Goal: Task Accomplishment & Management: Complete application form

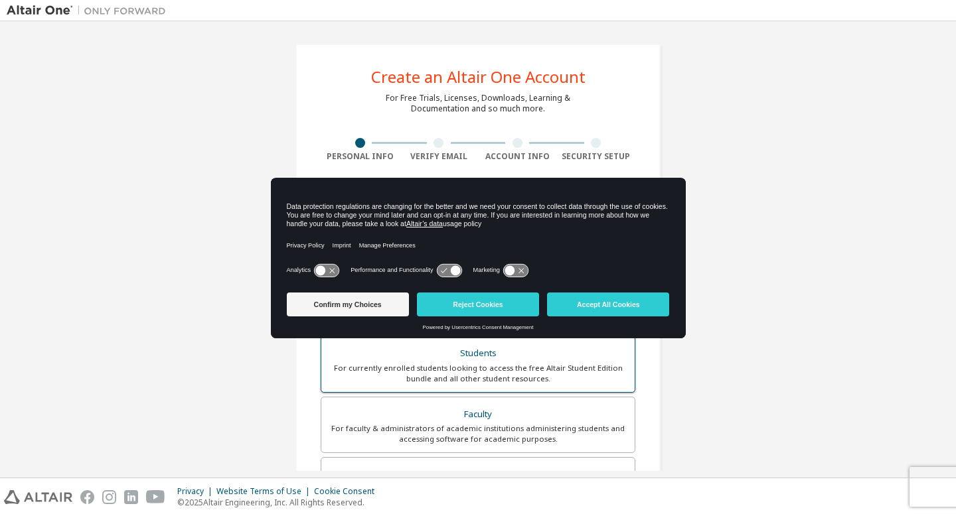
click at [413, 363] on div "For currently enrolled students looking to access the free Altair Student Editi…" at bounding box center [477, 373] width 297 height 21
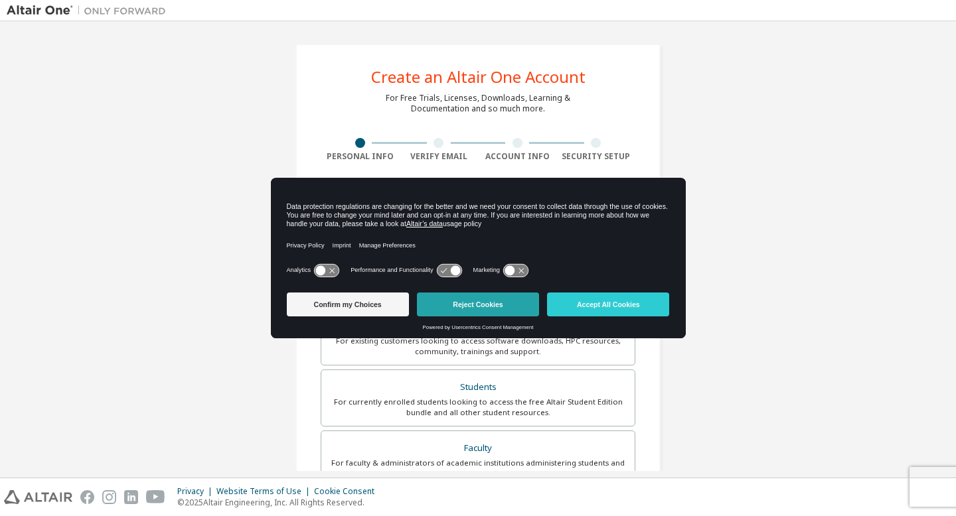
click at [492, 310] on button "Reject Cookies" at bounding box center [478, 305] width 122 height 24
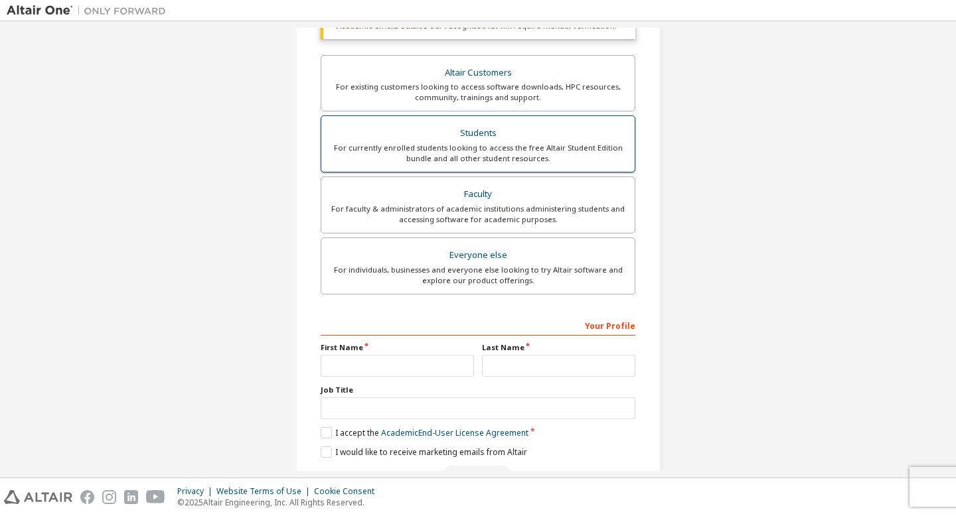
scroll to position [294, 0]
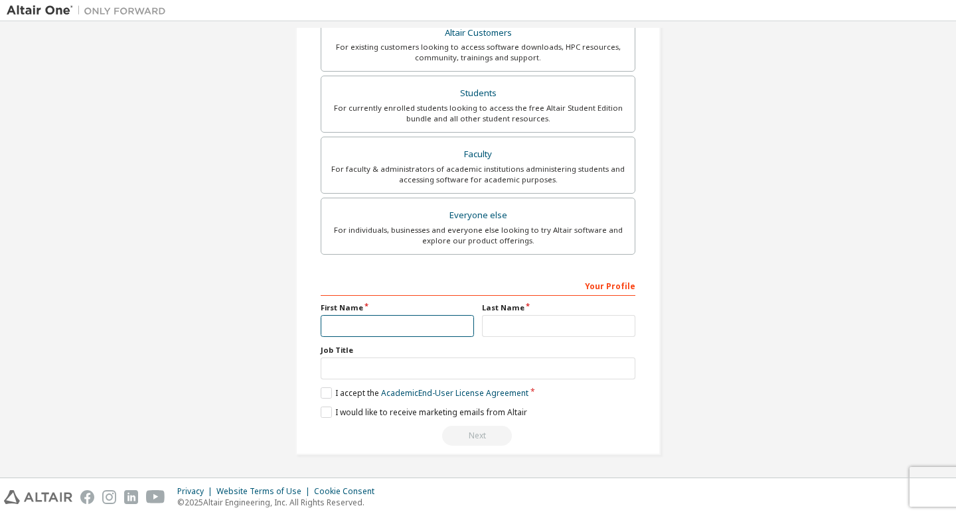
click at [407, 328] on input "text" at bounding box center [396, 326] width 153 height 22
type input "******"
click at [500, 326] on input "text" at bounding box center [558, 326] width 153 height 22
type input "*"
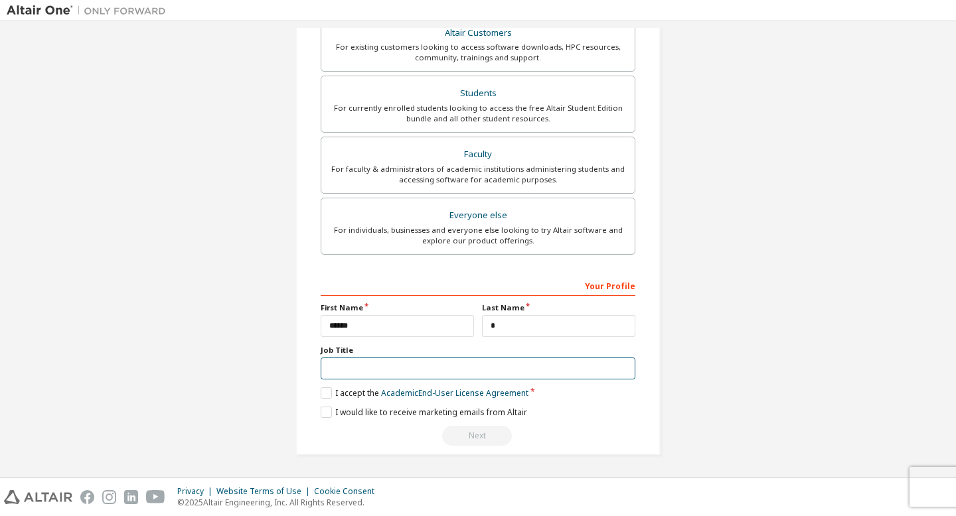
click at [378, 367] on input "text" at bounding box center [477, 369] width 315 height 22
type input "*******"
click at [322, 388] on label "I accept the Academic End-User License Agreement" at bounding box center [424, 393] width 208 height 11
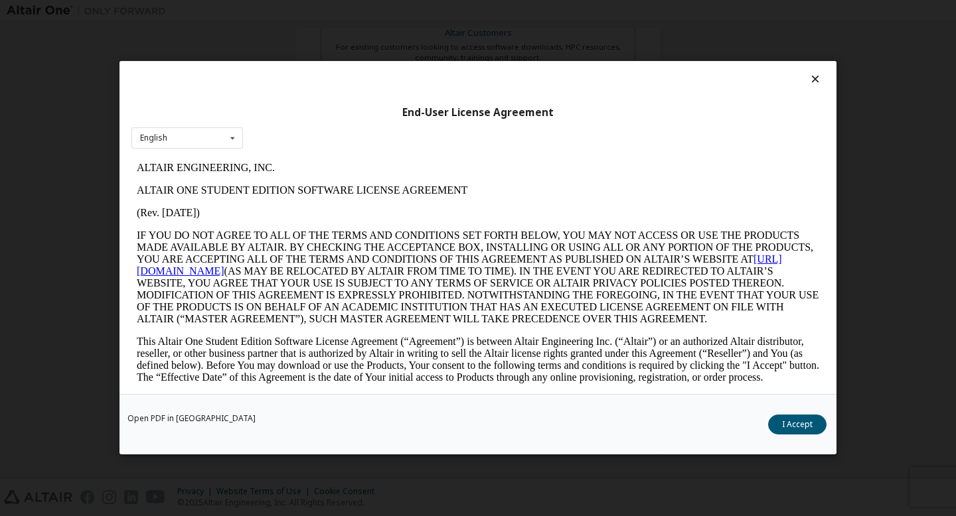
scroll to position [0, 0]
click at [780, 421] on button "I Accept" at bounding box center [797, 425] width 58 height 20
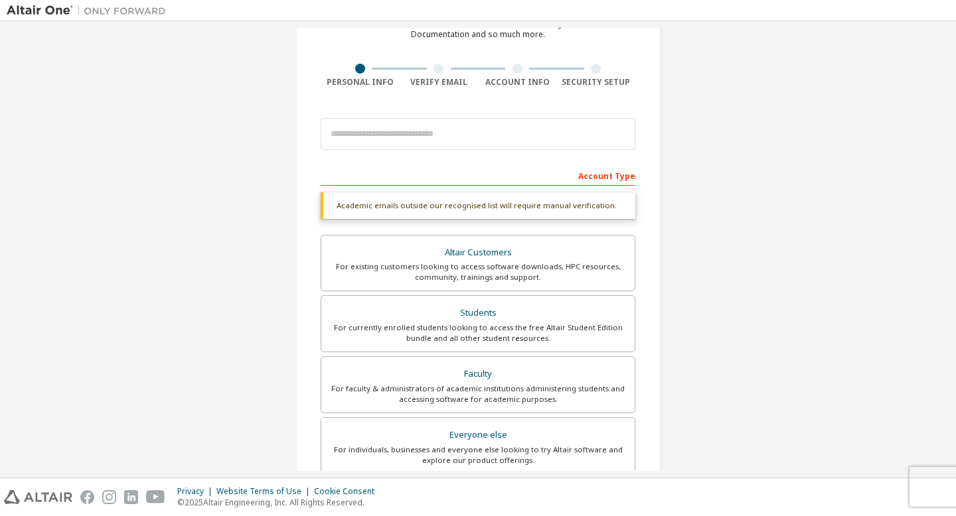
scroll to position [66, 0]
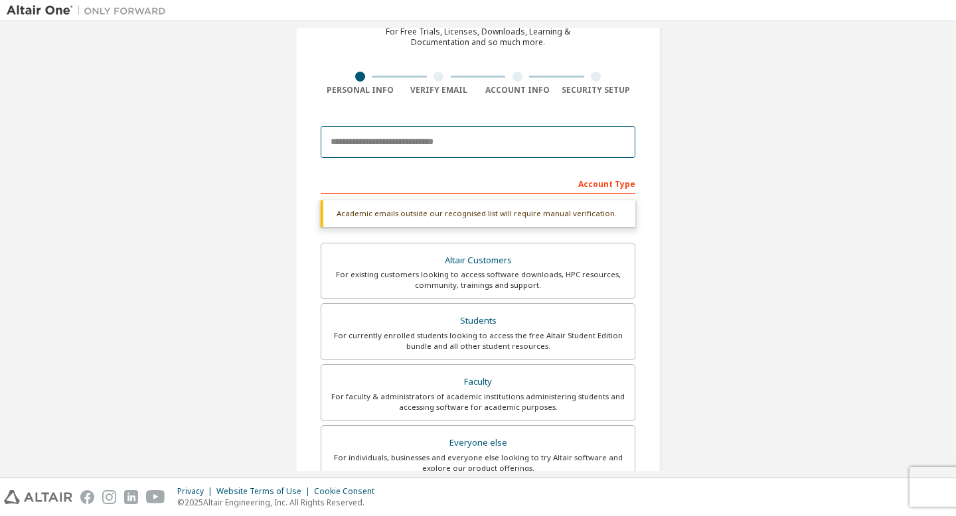
click at [485, 149] on input "email" at bounding box center [477, 142] width 315 height 32
type input "**********"
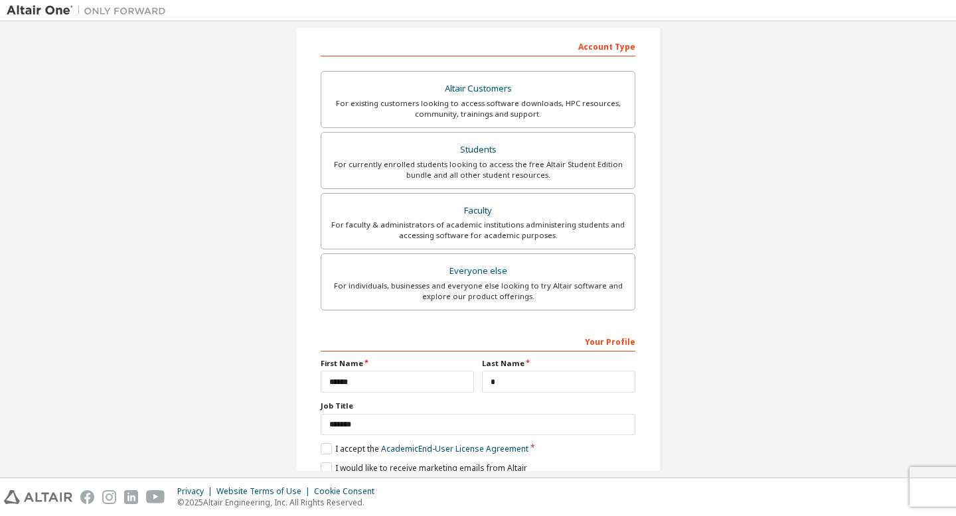
scroll to position [259, 0]
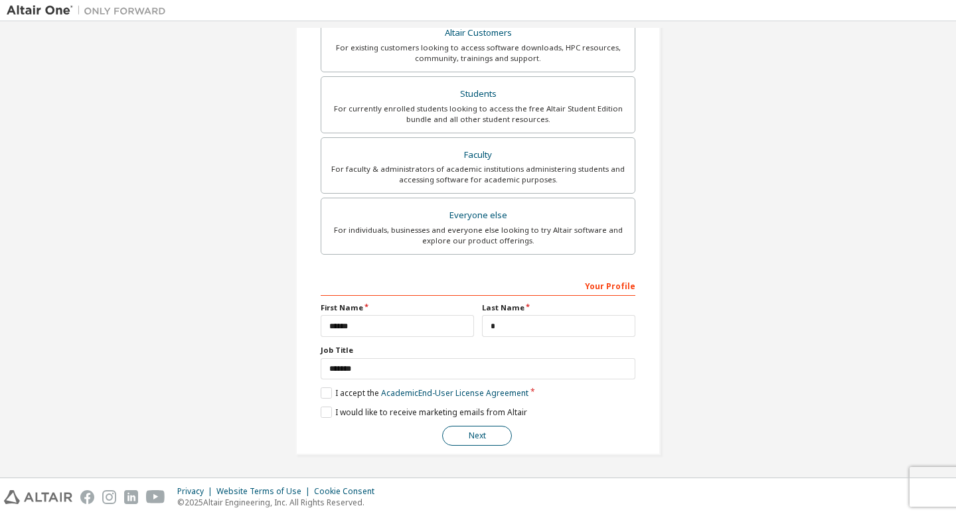
click at [469, 438] on button "Next" at bounding box center [477, 436] width 70 height 20
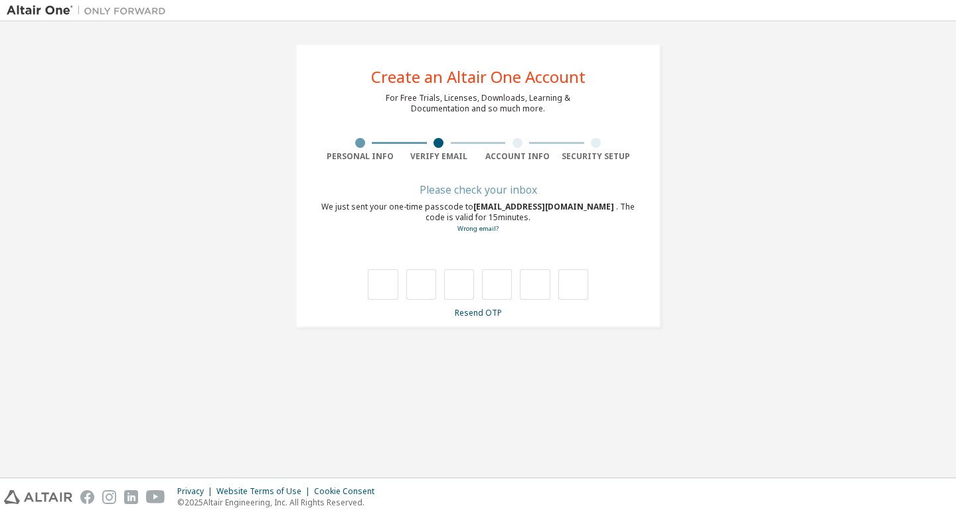
scroll to position [0, 0]
type input "*"
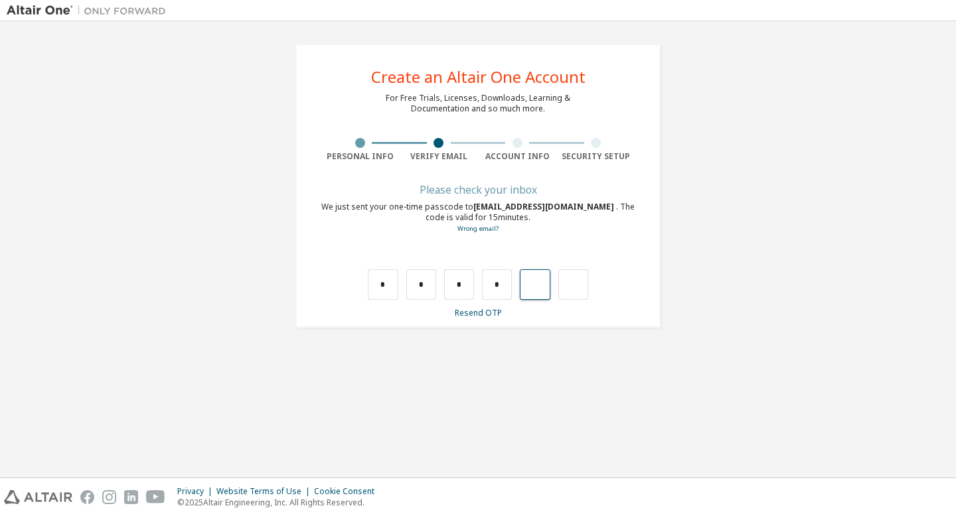
type input "*"
